Goal: Navigation & Orientation: Find specific page/section

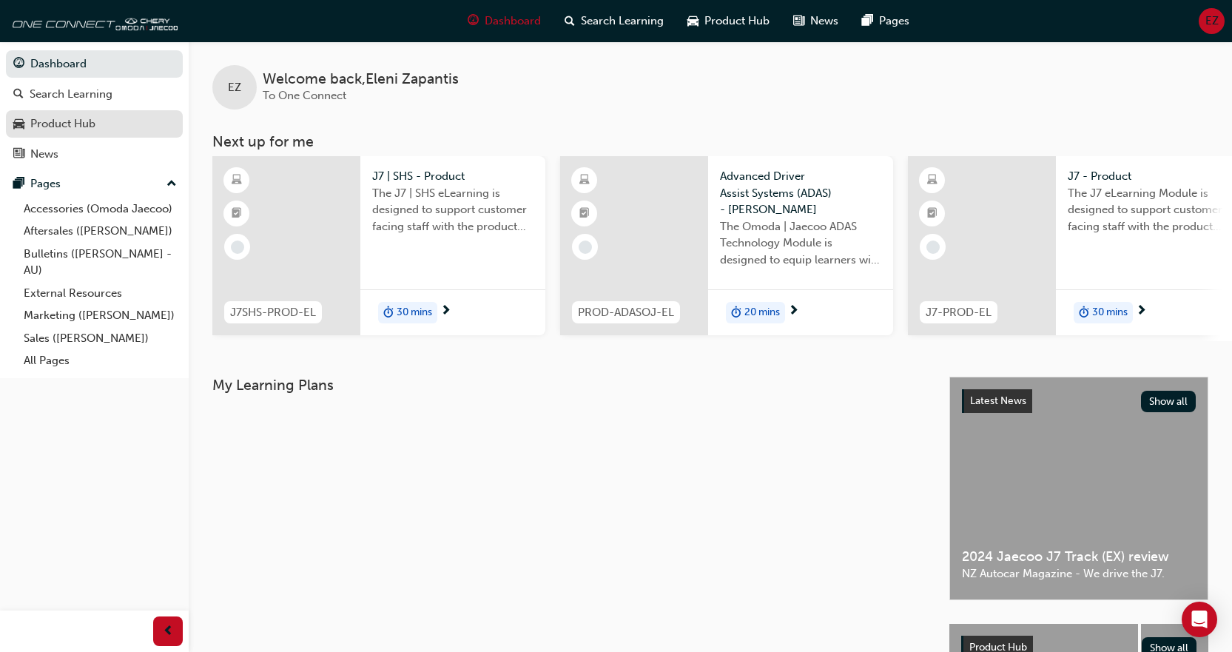
click at [67, 115] on div "Product Hub" at bounding box center [94, 124] width 162 height 19
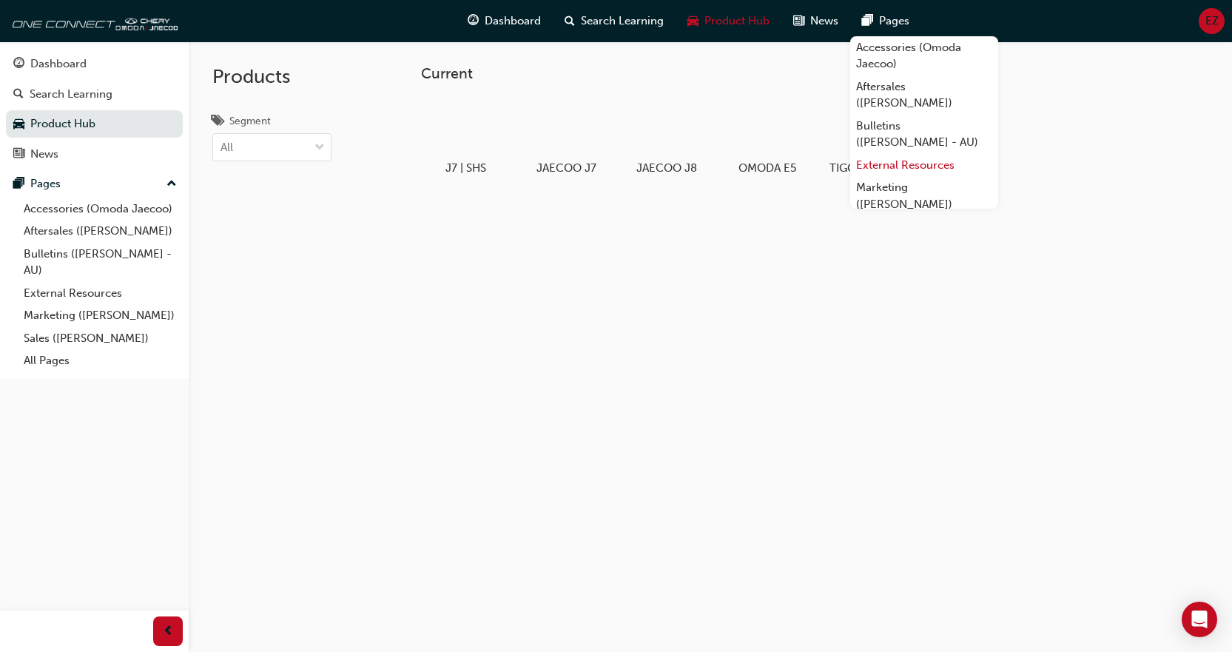
click at [907, 164] on link "External Resources" at bounding box center [924, 165] width 148 height 23
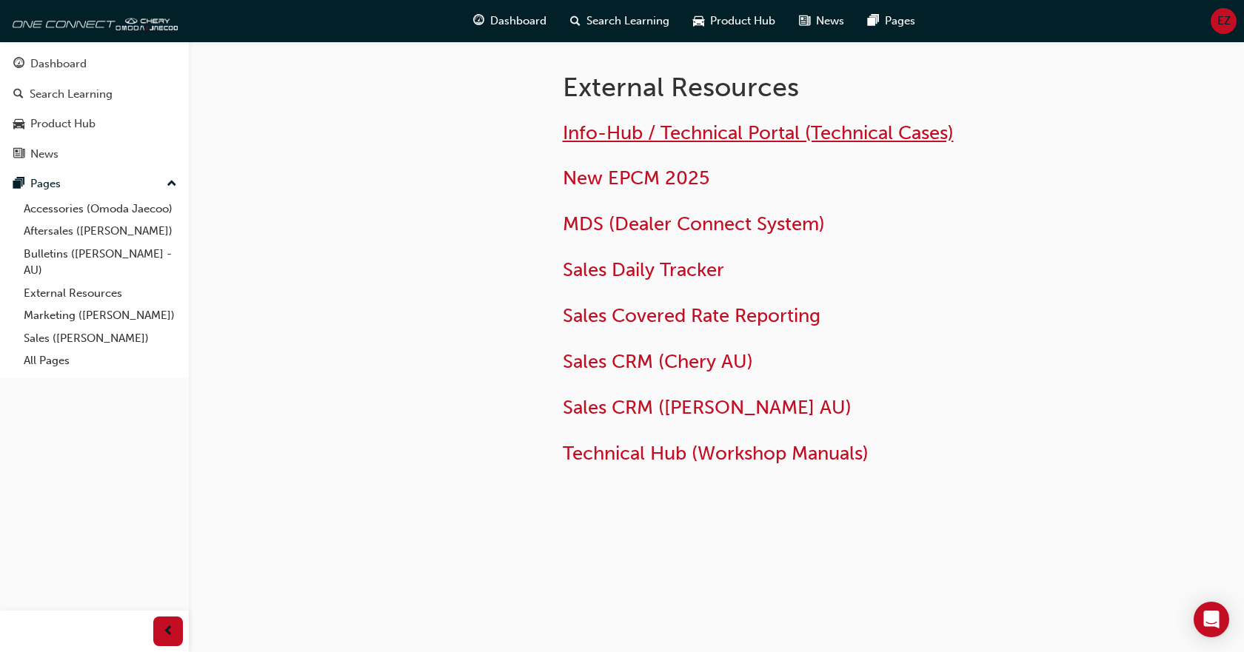
click at [811, 138] on span "Info-Hub / Technical Portal (Technical Cases)" at bounding box center [758, 132] width 391 height 23
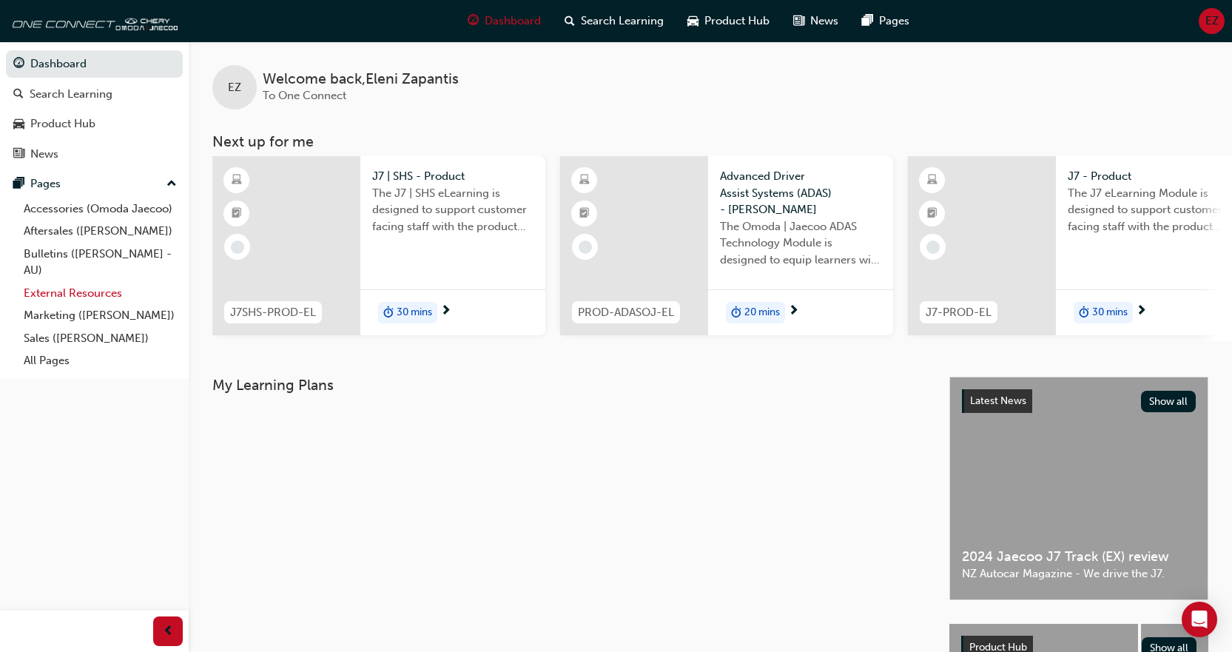
click at [87, 296] on link "External Resources" at bounding box center [100, 293] width 165 height 23
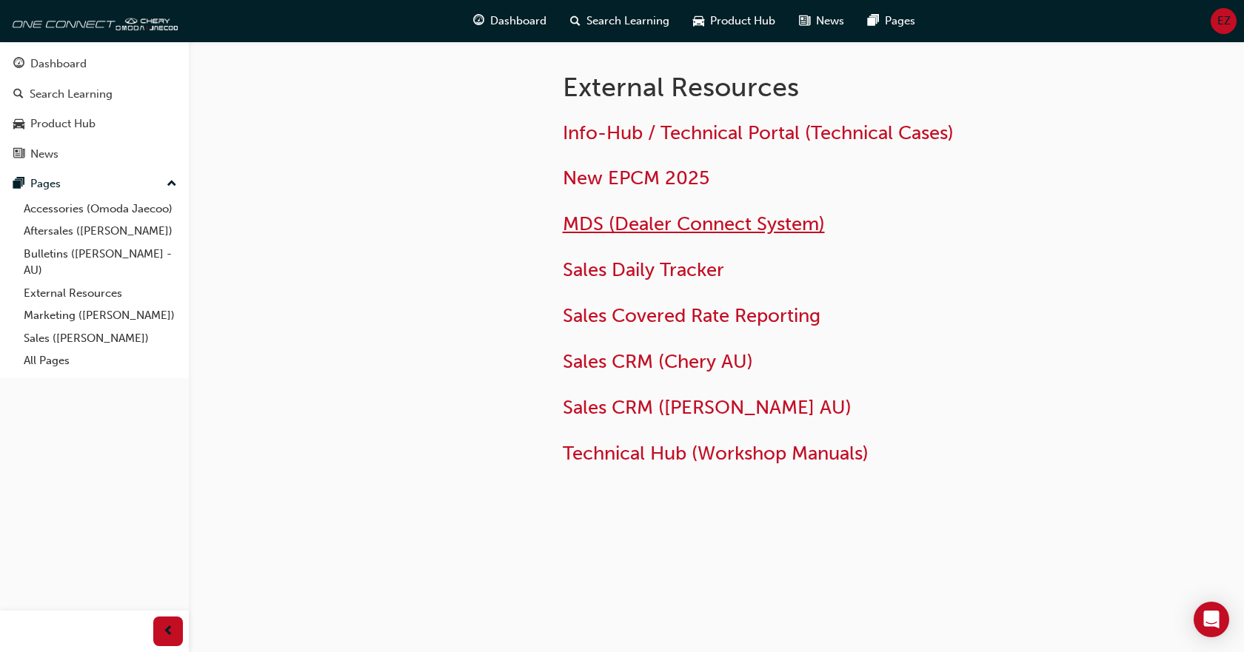
click at [791, 227] on span "MDS (Dealer Connect System)" at bounding box center [694, 223] width 262 height 23
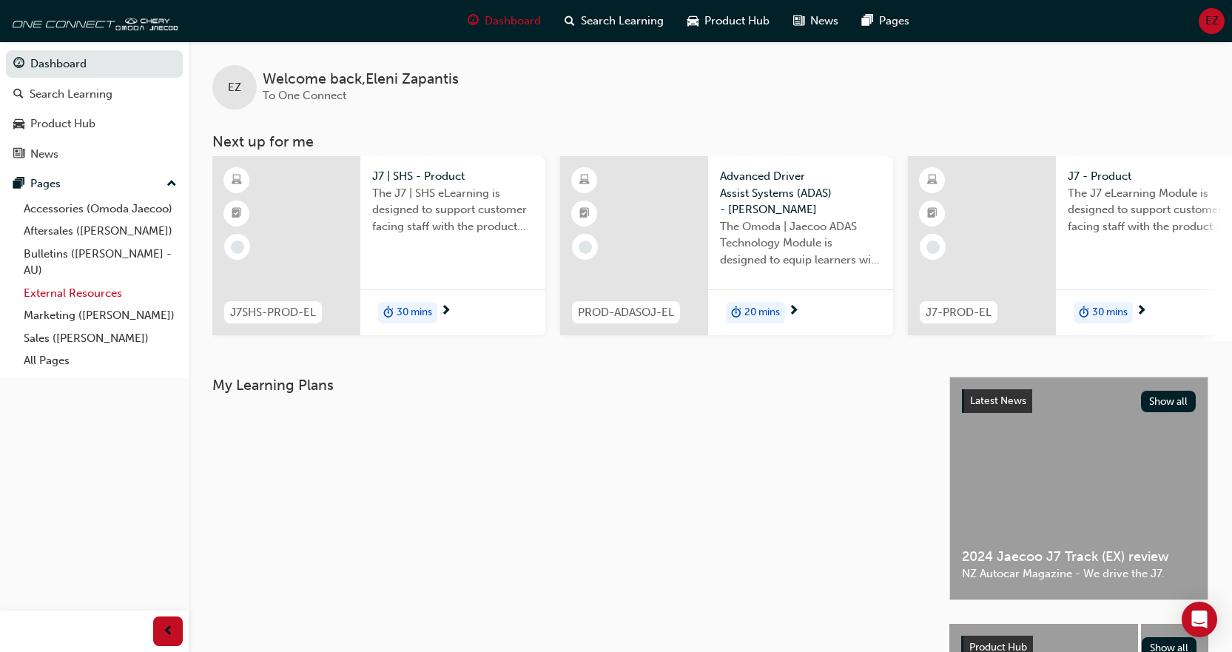
click at [101, 291] on link "External Resources" at bounding box center [100, 293] width 165 height 23
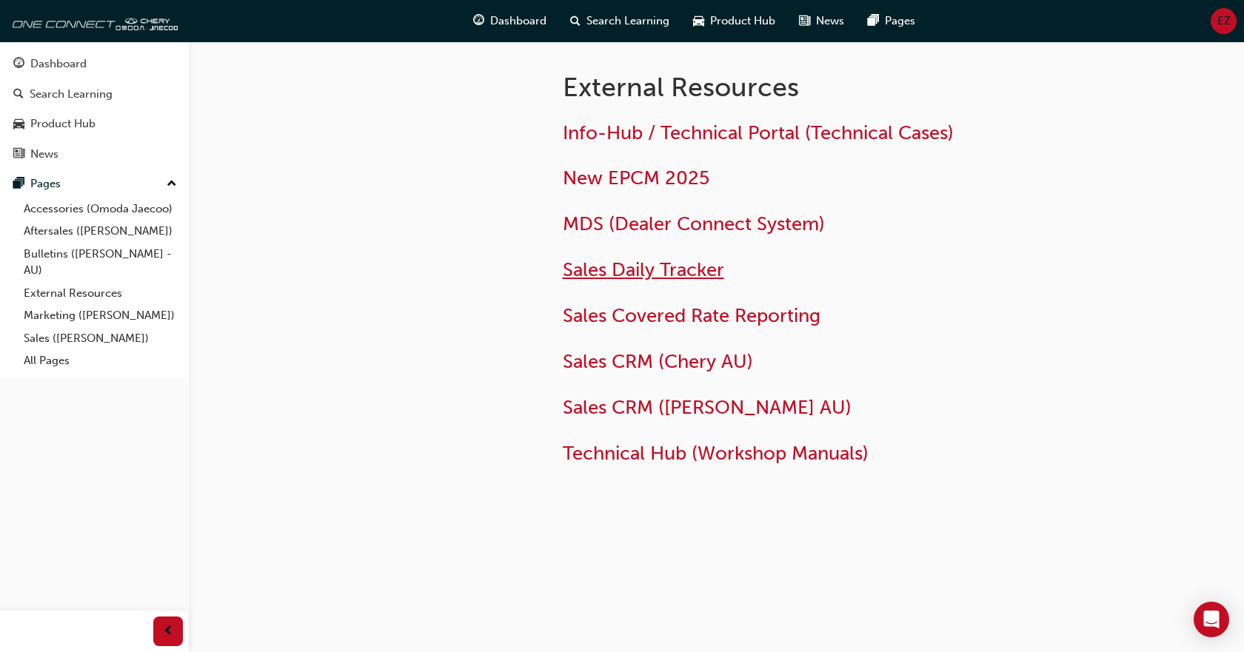
click at [694, 278] on span "Sales Daily Tracker" at bounding box center [643, 269] width 161 height 23
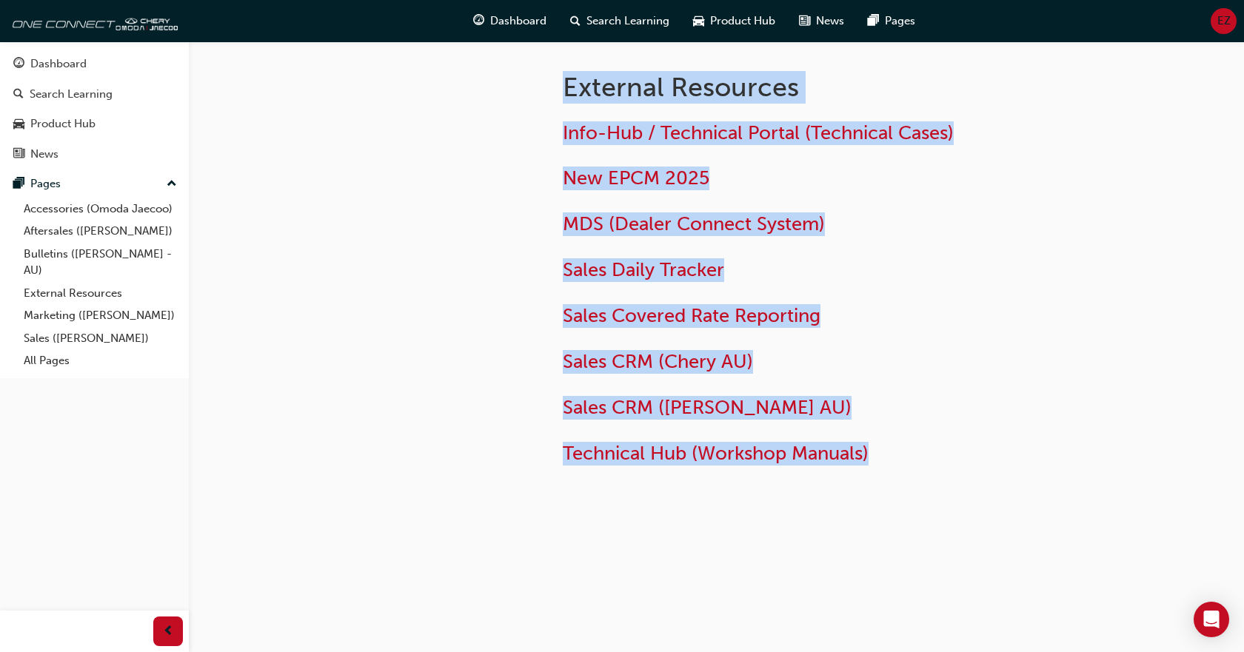
drag, startPoint x: 950, startPoint y: 489, endPoint x: 433, endPoint y: 102, distance: 645.2
click at [433, 102] on div "External Resources Info-Hub / Technical Portal (Technical Cases) New EPCM 2025 …" at bounding box center [716, 288] width 888 height 494
click at [346, 147] on div at bounding box center [405, 288] width 266 height 494
drag, startPoint x: 990, startPoint y: 506, endPoint x: 503, endPoint y: 93, distance: 638.1
click at [503, 93] on div "External Resources Info-Hub / Technical Portal (Technical Cases) New EPCM 2025 …" at bounding box center [716, 288] width 888 height 494
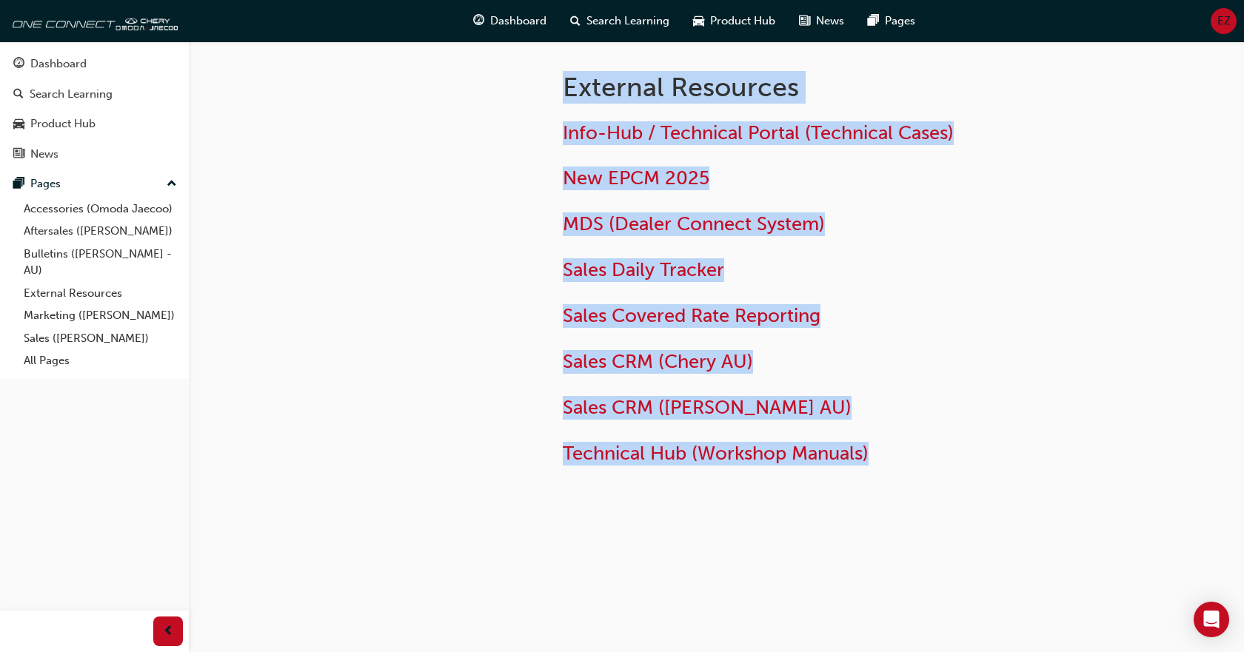
click at [503, 93] on div at bounding box center [405, 288] width 266 height 494
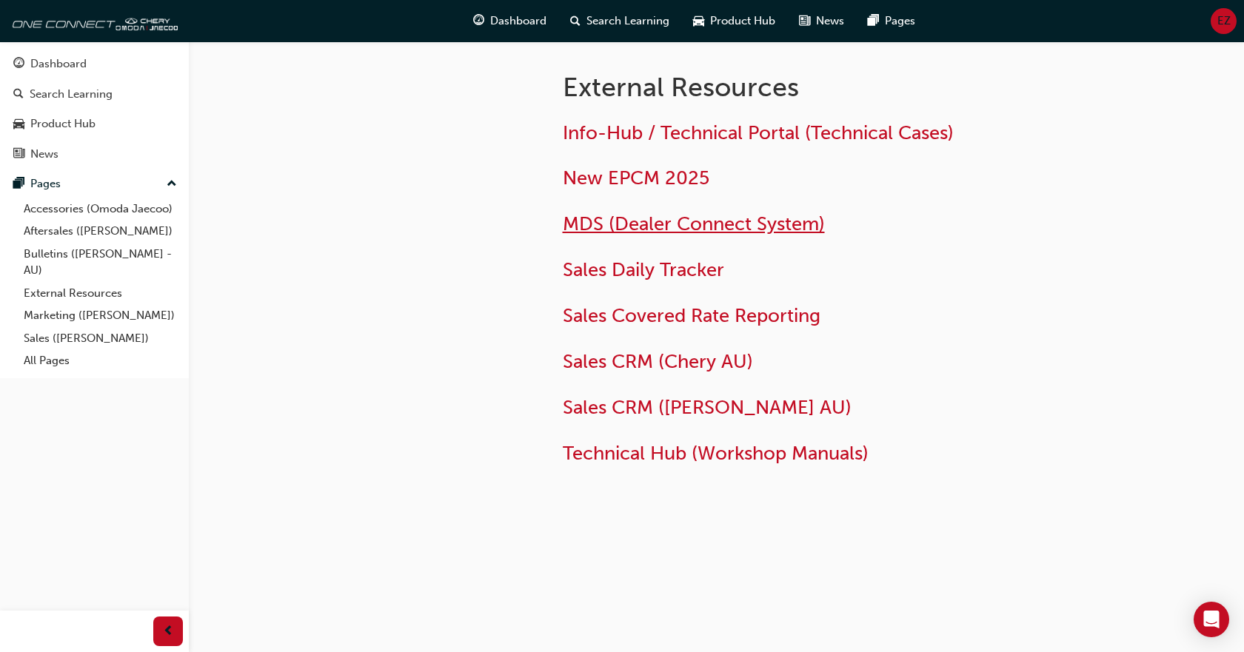
click at [759, 228] on span "MDS (Dealer Connect System)" at bounding box center [694, 223] width 262 height 23
